Goal: Browse casually

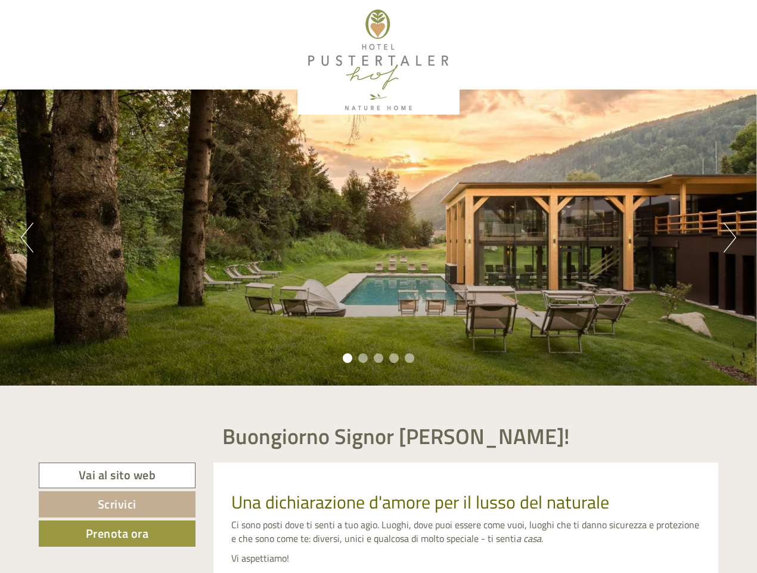
click at [379, 286] on div "Previous Next 1 2 3 4 5" at bounding box center [378, 237] width 757 height 296
click at [27, 237] on button "Previous" at bounding box center [27, 237] width 13 height 30
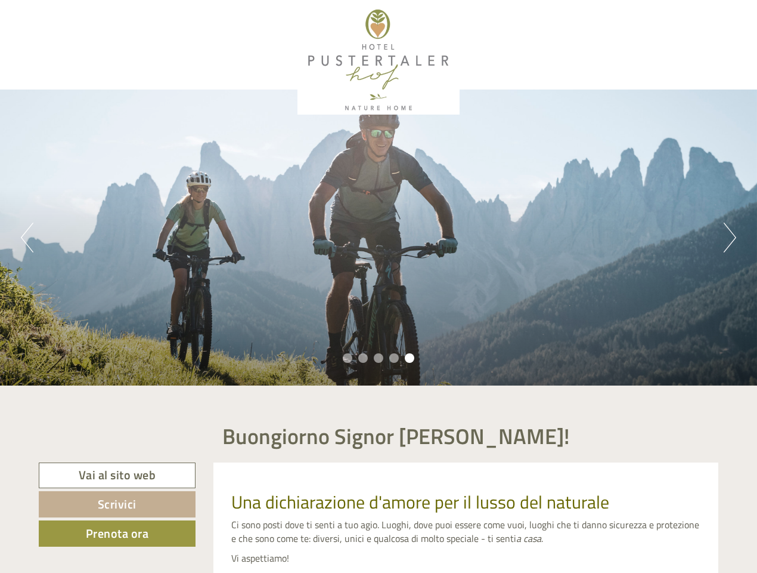
click at [379, 237] on div "Previous Next 1 2 3 4 5" at bounding box center [378, 237] width 757 height 296
click at [730, 237] on button "Next" at bounding box center [730, 237] width 13 height 30
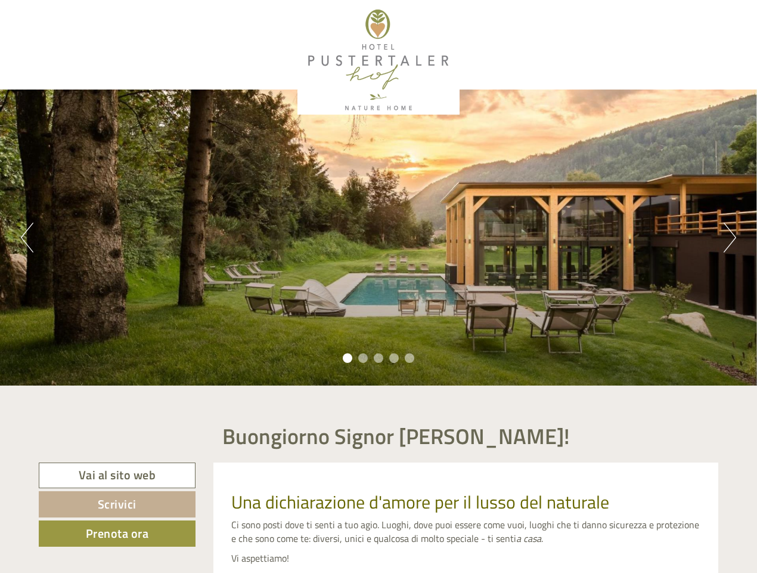
click at [348, 358] on li "1" at bounding box center [348, 358] width 10 height 10
click at [363, 358] on li "2" at bounding box center [363, 358] width 10 height 10
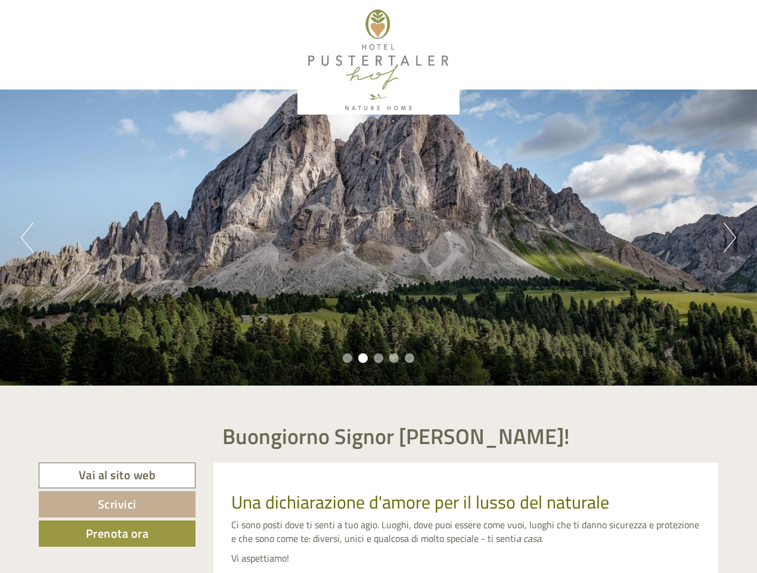
click at [379, 358] on li "3" at bounding box center [379, 358] width 10 height 10
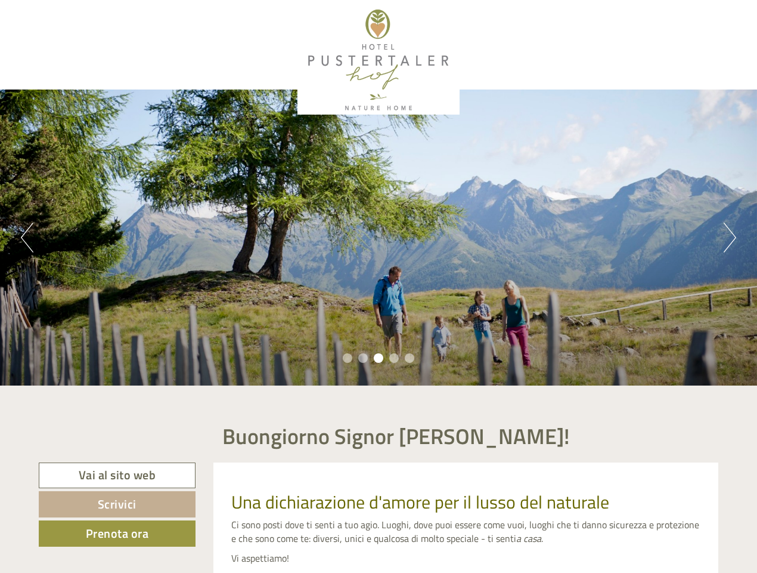
click at [394, 358] on li "4" at bounding box center [394, 358] width 10 height 10
click at [410, 358] on li "5" at bounding box center [410, 358] width 10 height 10
